Goal: Task Accomplishment & Management: Manage account settings

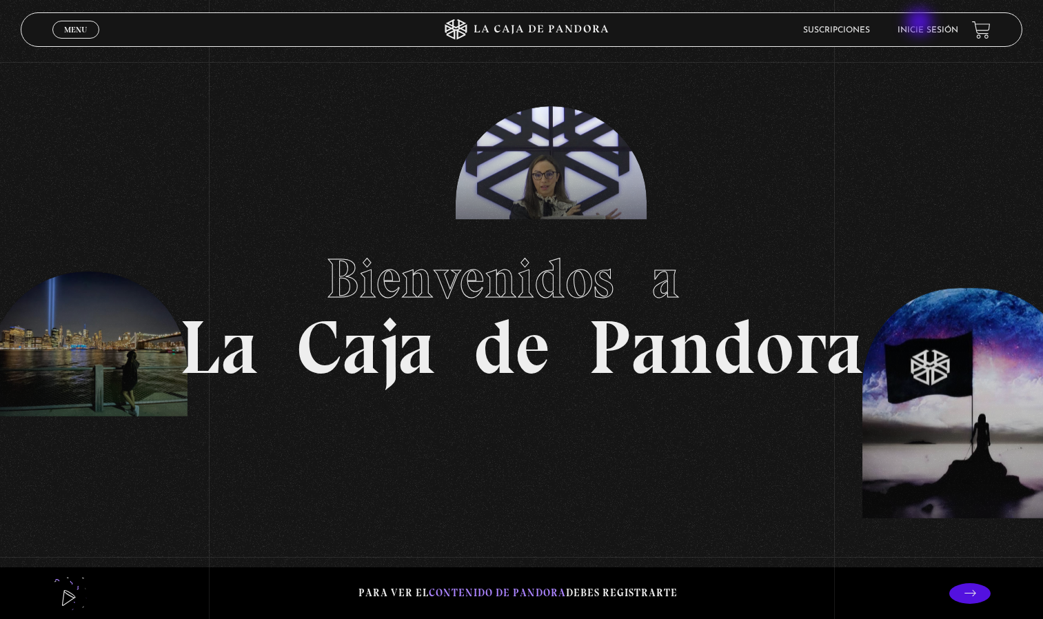
click at [921, 23] on li "Inicie sesión" at bounding box center [928, 29] width 61 height 21
click at [948, 28] on link "Inicie sesión" at bounding box center [928, 30] width 61 height 8
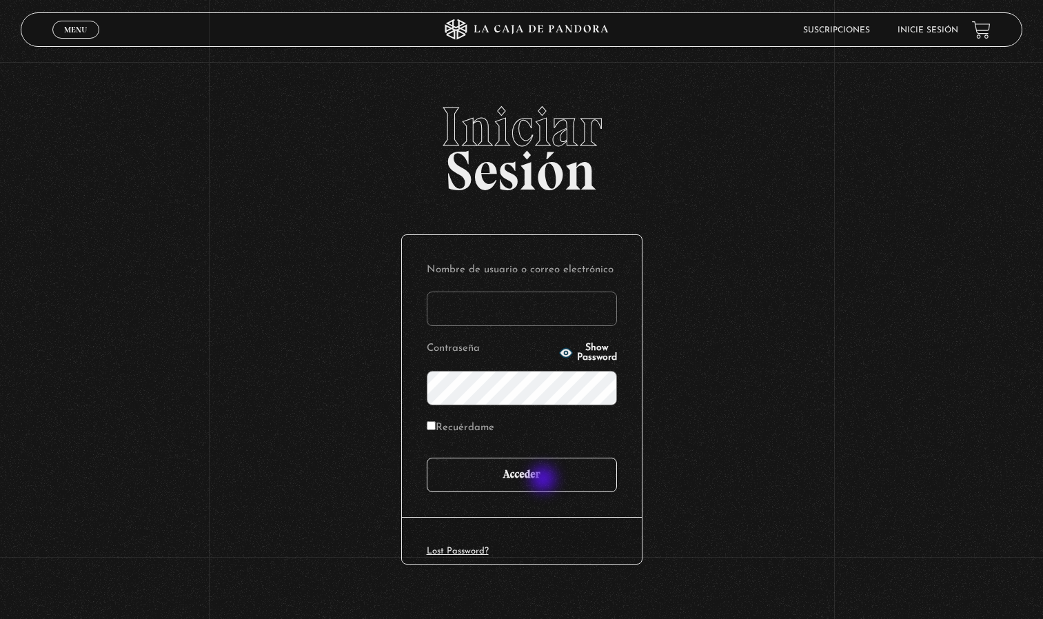
type input "[EMAIL_ADDRESS][DOMAIN_NAME]"
click at [546, 480] on input "Acceder" at bounding box center [522, 475] width 190 height 34
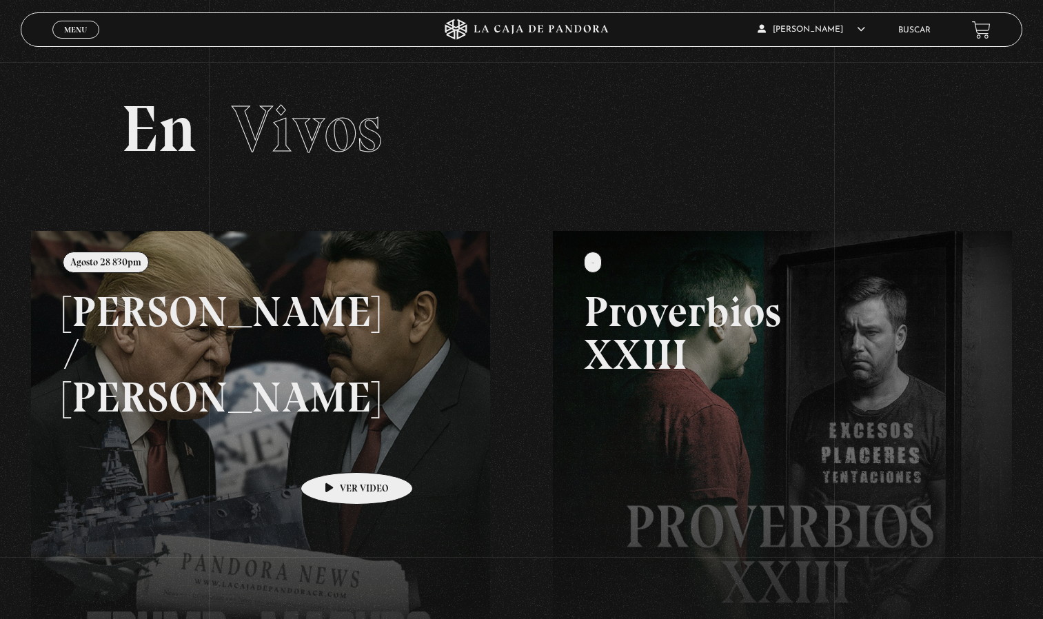
click at [335, 452] on link at bounding box center [552, 540] width 1043 height 619
